Goal: Browse casually

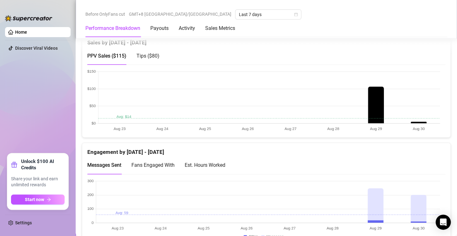
scroll to position [410, 0]
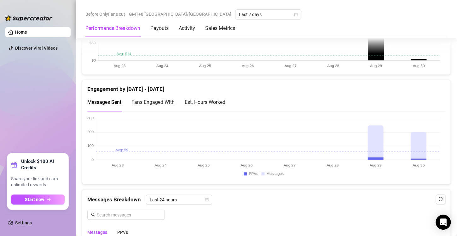
click at [413, 145] on canvas at bounding box center [263, 147] width 353 height 63
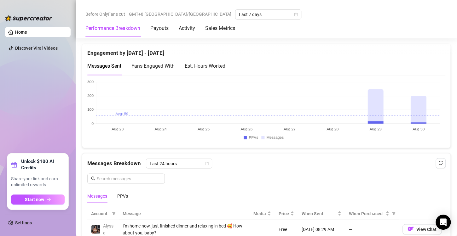
scroll to position [378, 0]
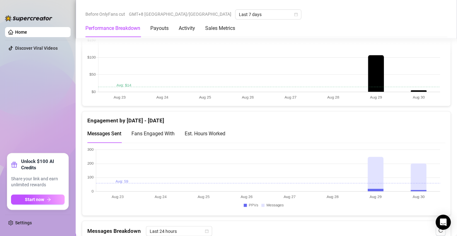
click at [419, 90] on canvas at bounding box center [263, 69] width 353 height 63
click at [377, 79] on canvas at bounding box center [263, 69] width 353 height 63
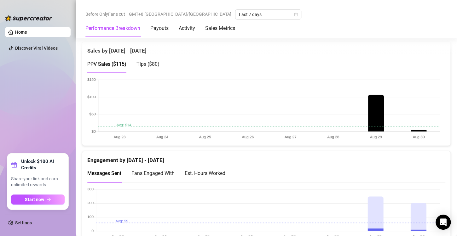
scroll to position [315, 0]
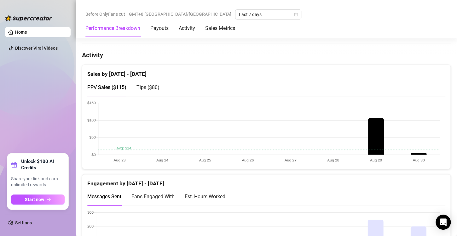
click at [420, 155] on canvas at bounding box center [263, 132] width 353 height 63
click at [420, 153] on canvas at bounding box center [263, 132] width 353 height 63
